Goal: Task Accomplishment & Management: Use online tool/utility

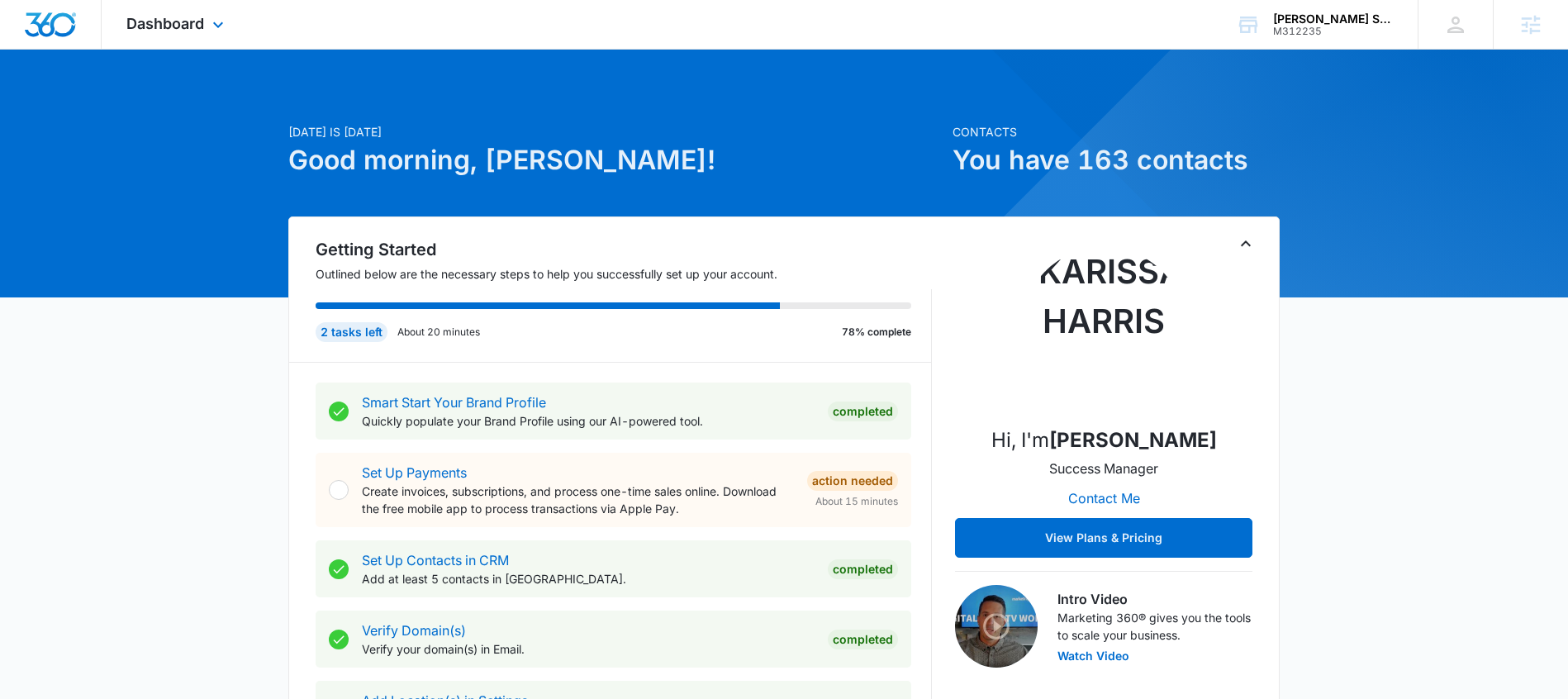
click at [193, 36] on div "Dashboard Apps Reputation Websites Forms CRM Email Social Payments POS Content …" at bounding box center [177, 24] width 151 height 49
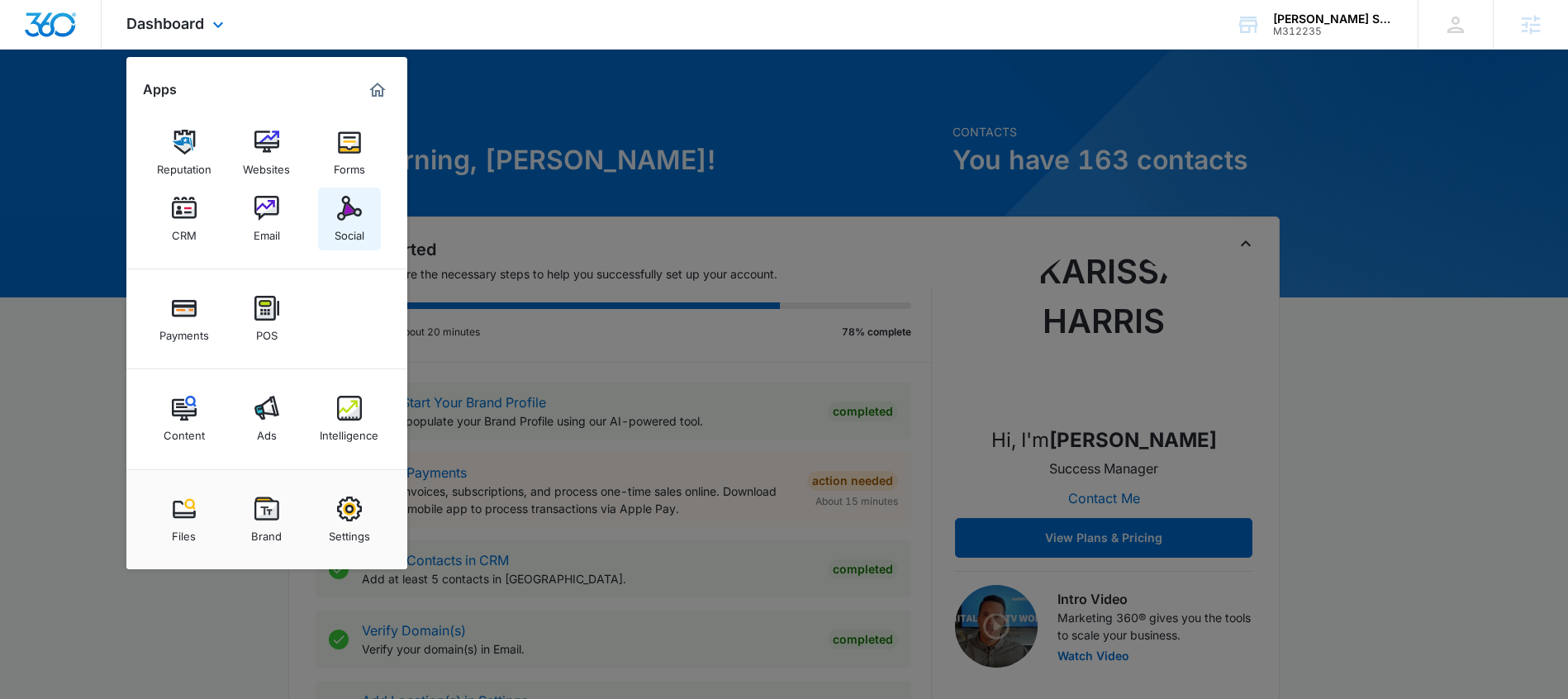
click at [369, 212] on link "Social" at bounding box center [349, 218] width 62 height 62
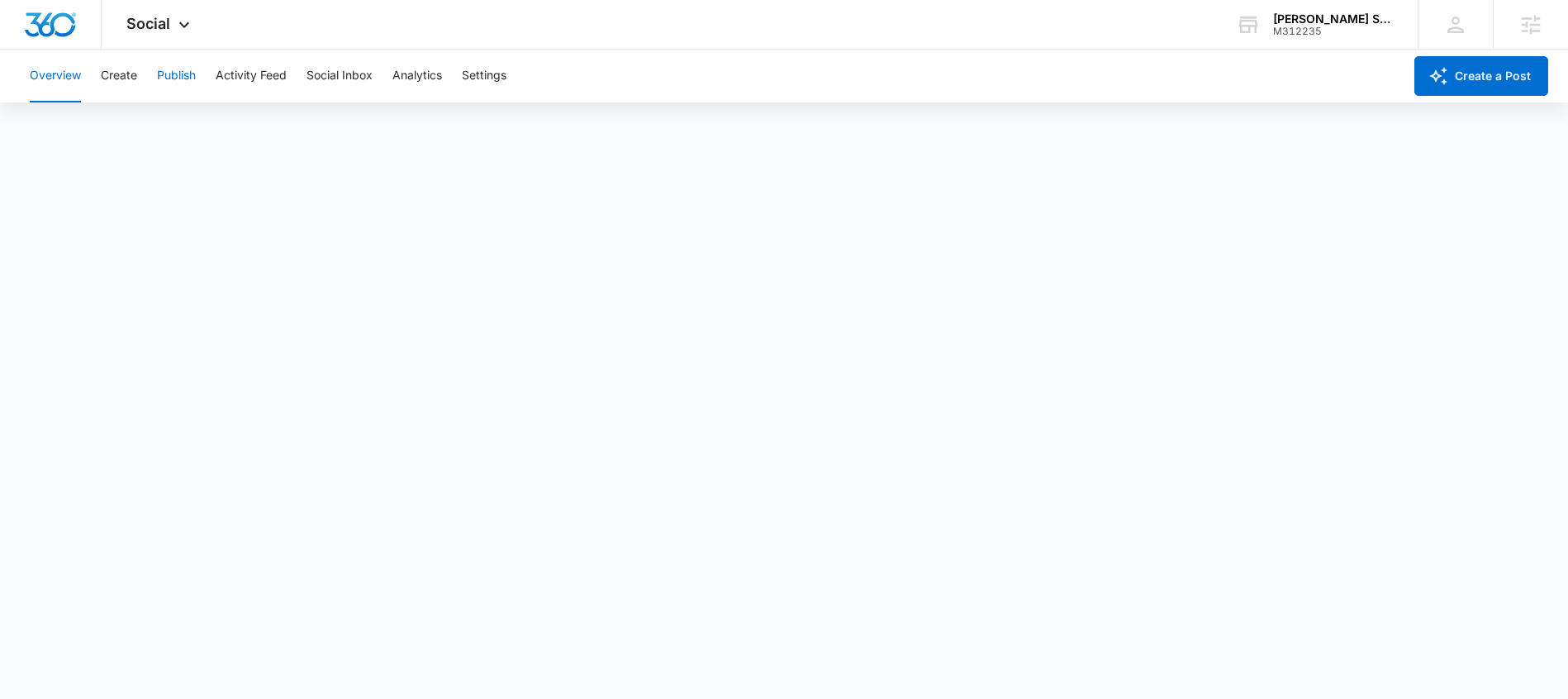
click at [169, 80] on button "Publish" at bounding box center [177, 76] width 38 height 53
